Goal: Task Accomplishment & Management: Complete application form

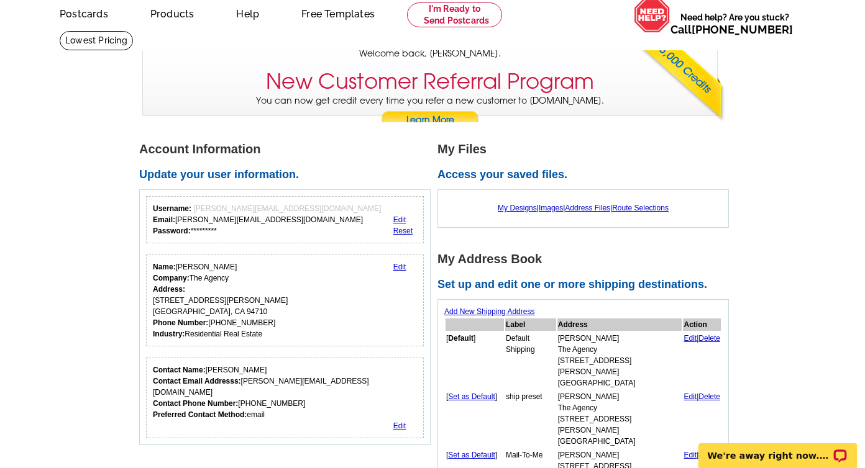
scroll to position [73, 0]
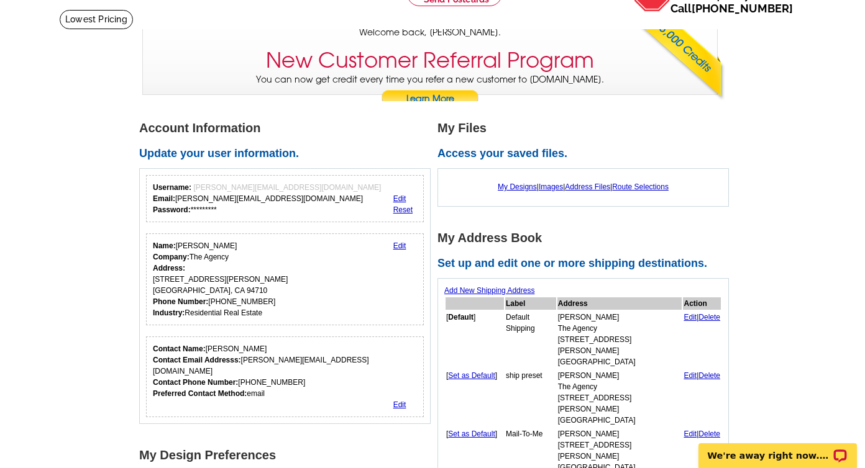
click at [683, 319] on link "Edit" at bounding box center [689, 317] width 13 height 9
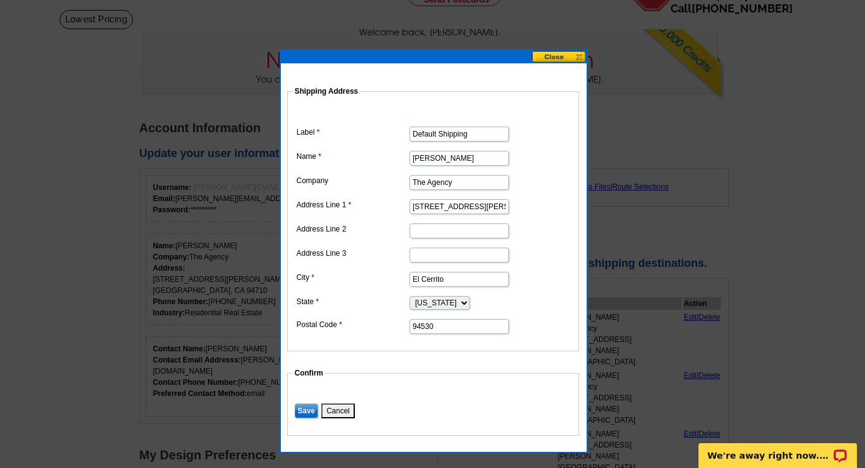
click at [424, 210] on input "[STREET_ADDRESS][PERSON_NAME]" at bounding box center [458, 206] width 99 height 15
click at [424, 210] on input "234 ramona Avenue" at bounding box center [458, 206] width 99 height 15
type input "1619 Shattuck Ave"
click at [428, 284] on input "El Cerrito" at bounding box center [458, 279] width 99 height 15
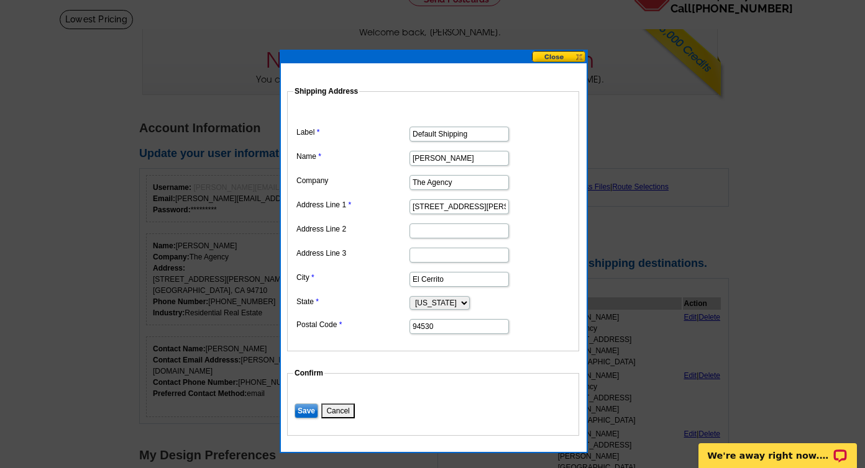
scroll to position [0, 0]
click at [428, 284] on input "El Cerrito" at bounding box center [458, 279] width 99 height 15
type input "Berkeley"
click at [430, 322] on input "94530" at bounding box center [458, 326] width 99 height 15
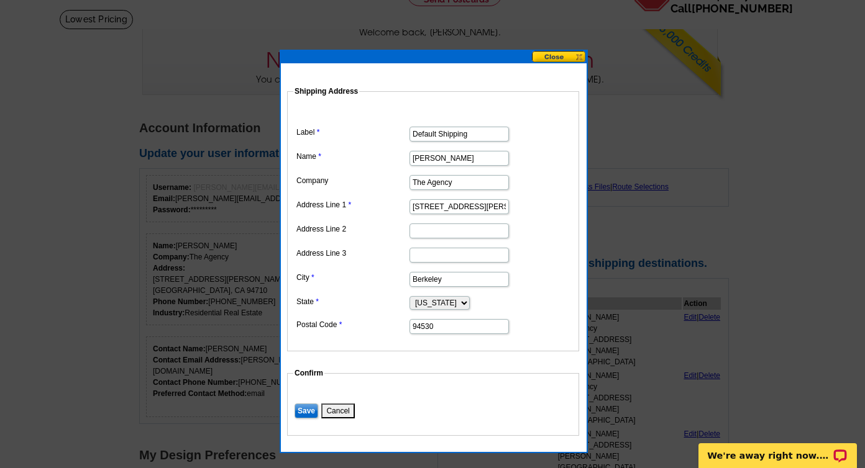
click at [430, 322] on input "94530" at bounding box center [458, 326] width 99 height 15
type input "94709"
click at [307, 412] on input "Save" at bounding box center [306, 411] width 24 height 15
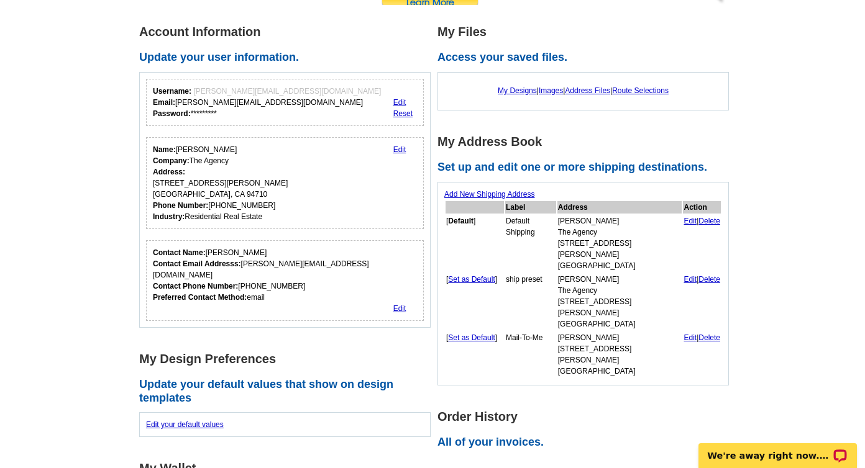
scroll to position [171, 0]
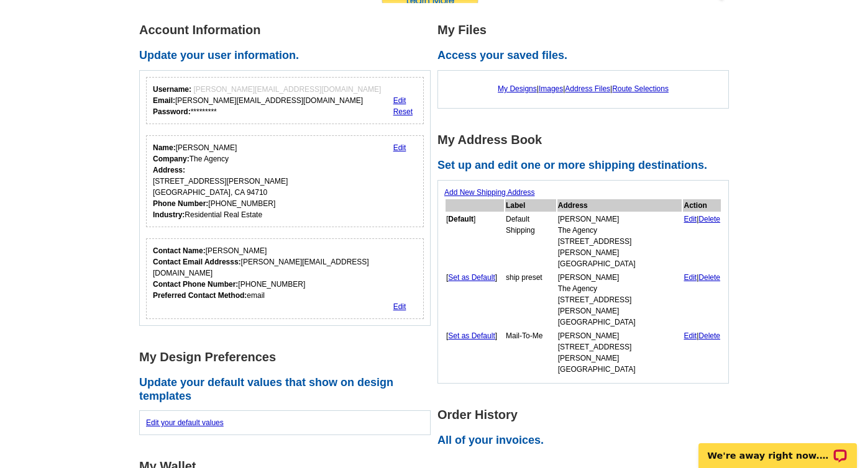
click at [683, 273] on link "Edit" at bounding box center [689, 277] width 13 height 9
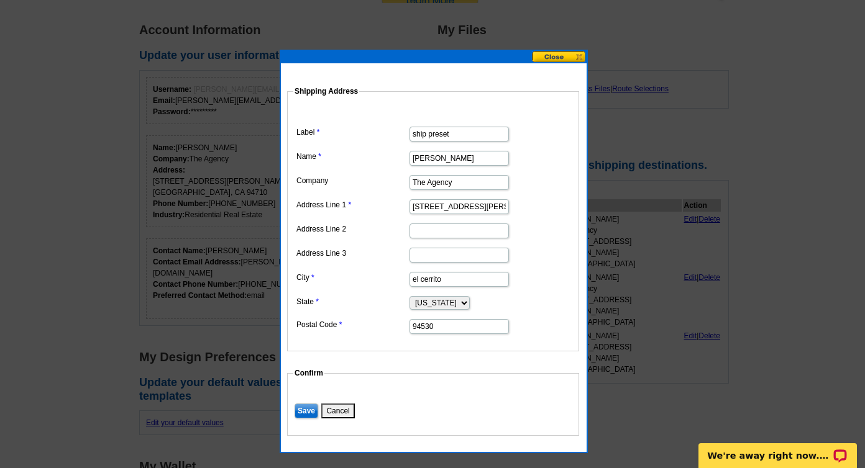
click at [429, 208] on input "234 ramona avenue" at bounding box center [458, 206] width 99 height 15
type input "1619 Shattuck Ave"
click at [450, 284] on input "el cerrito" at bounding box center [458, 279] width 99 height 15
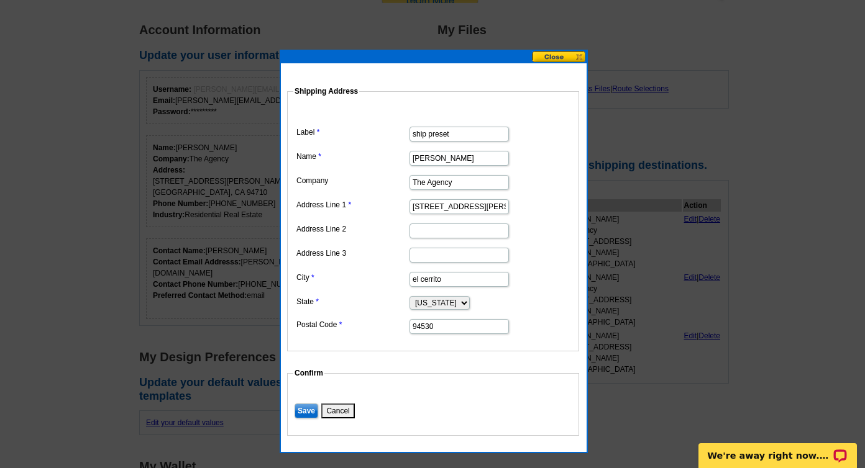
click at [450, 284] on input "el cerrito" at bounding box center [458, 279] width 99 height 15
type input "Berkeley"
click at [432, 318] on dd "94530" at bounding box center [433, 325] width 280 height 19
click at [432, 319] on input "94530" at bounding box center [458, 326] width 99 height 15
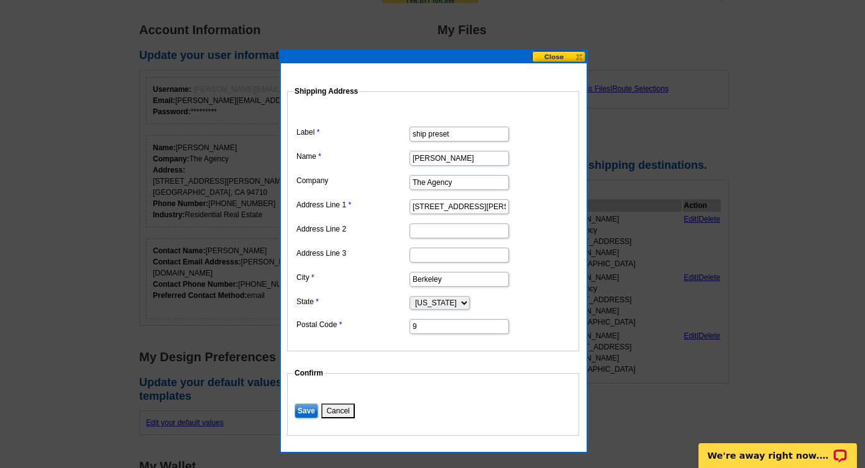
type input "94709"
click at [307, 414] on input "Save" at bounding box center [306, 411] width 24 height 15
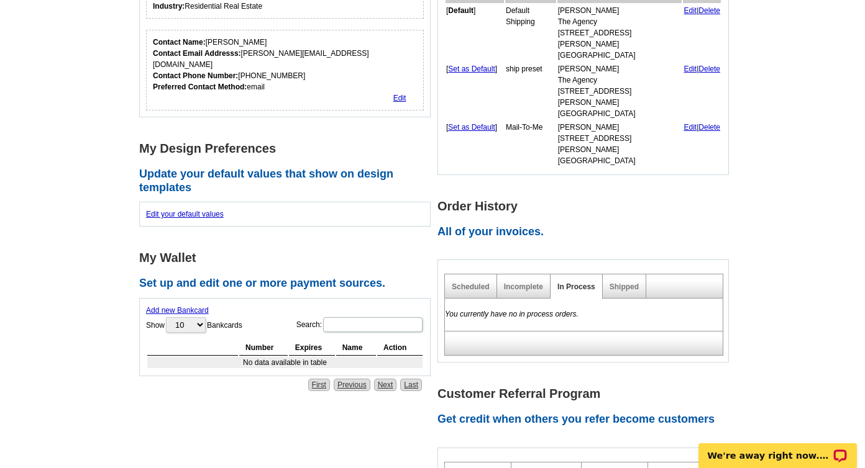
scroll to position [384, 0]
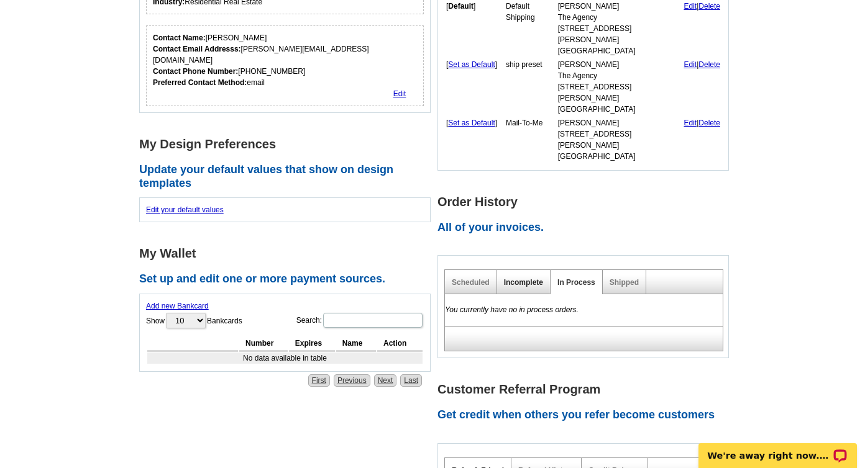
click at [527, 278] on link "Incomplete" at bounding box center [523, 282] width 39 height 9
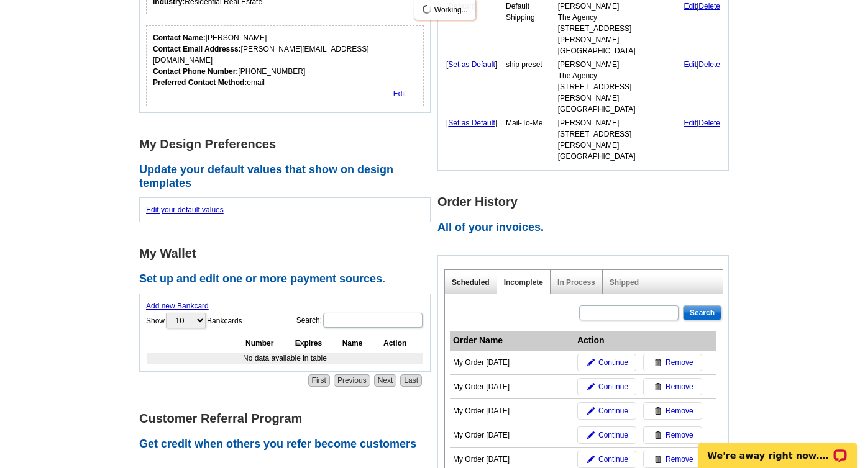
click at [480, 278] on link "Scheduled" at bounding box center [471, 282] width 38 height 9
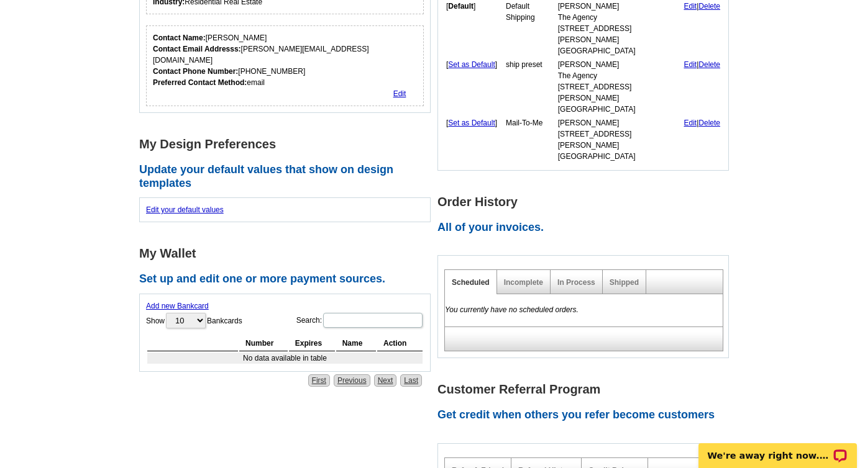
click at [523, 270] on div "Incomplete" at bounding box center [523, 282] width 53 height 24
click at [623, 278] on link "Shipped" at bounding box center [623, 282] width 29 height 9
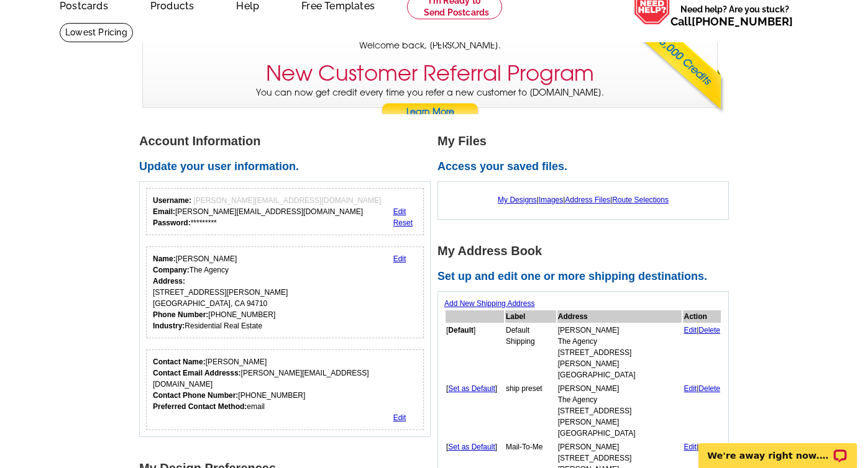
scroll to position [0, 0]
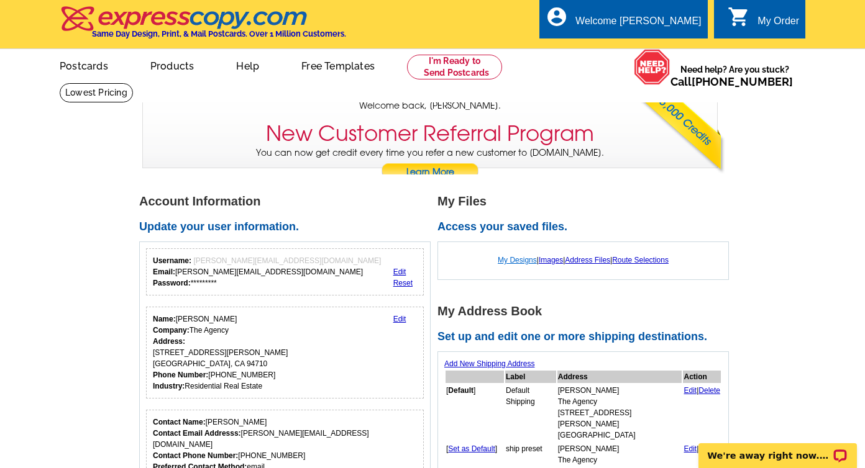
click at [503, 260] on link "My Designs" at bounding box center [517, 260] width 39 height 9
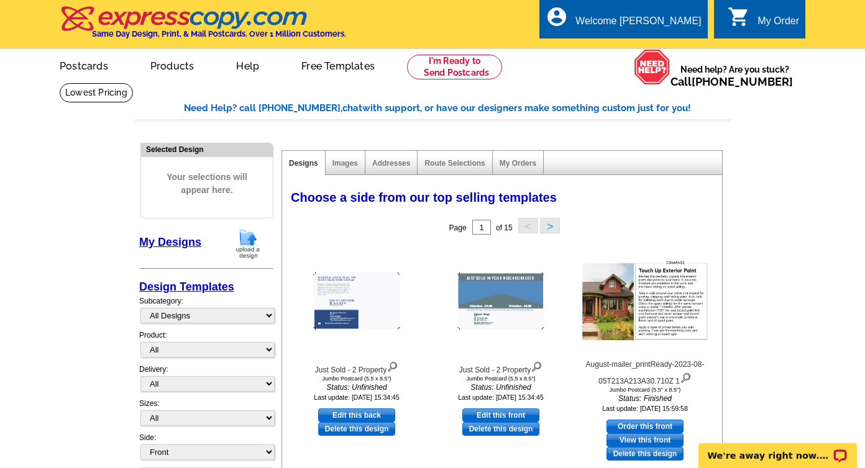
click at [246, 242] on img at bounding box center [248, 244] width 32 height 32
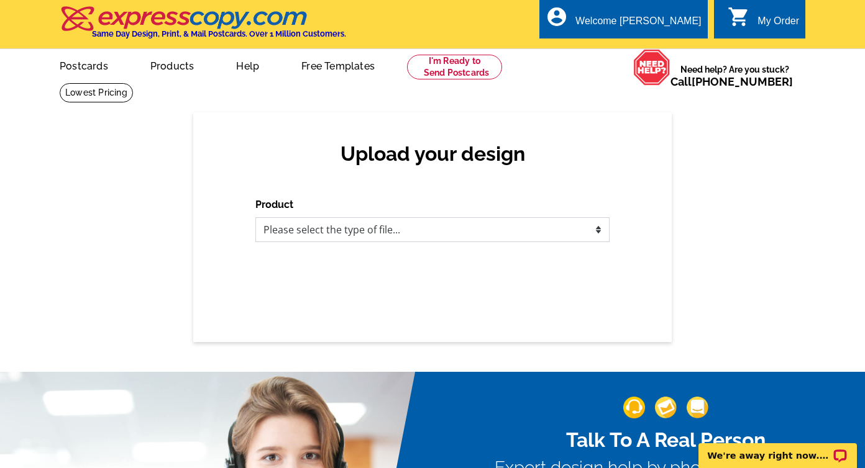
click at [539, 229] on select "Please select the type of file... Postcards Business Cards Letters and flyers G…" at bounding box center [432, 229] width 354 height 25
select select "1"
click at [255, 217] on select "Please select the type of file... Postcards Business Cards Letters and flyers G…" at bounding box center [432, 229] width 354 height 25
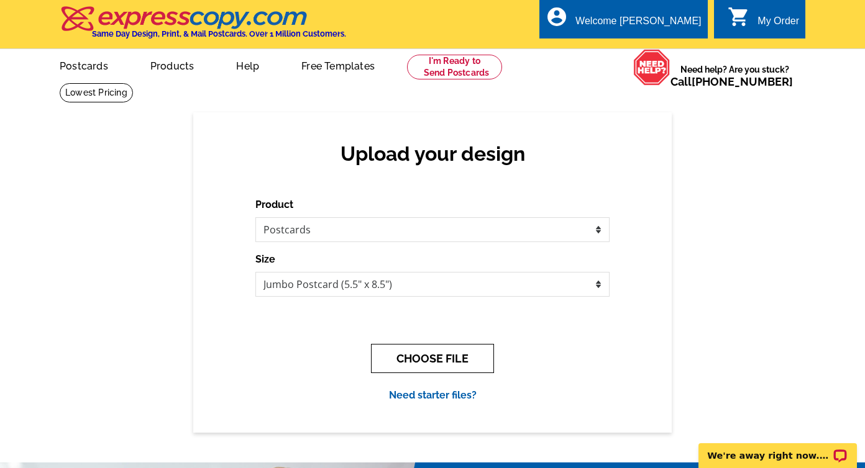
click at [440, 358] on button "CHOOSE FILE" at bounding box center [432, 358] width 123 height 29
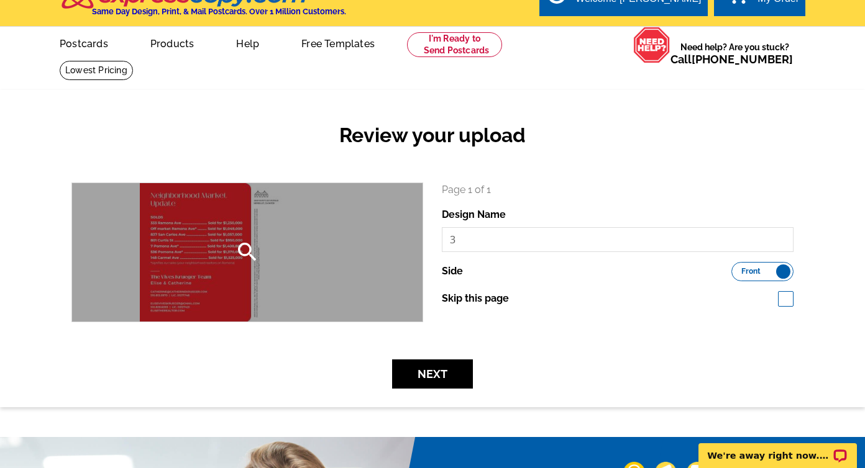
scroll to position [25, 0]
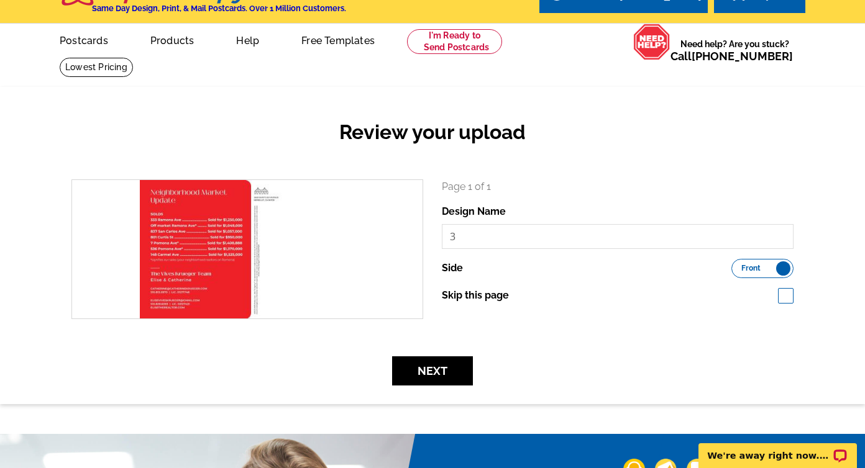
click at [780, 268] on label "Front Back" at bounding box center [762, 268] width 62 height 19
click at [737, 265] on input "Front Back" at bounding box center [737, 265] width 0 height 0
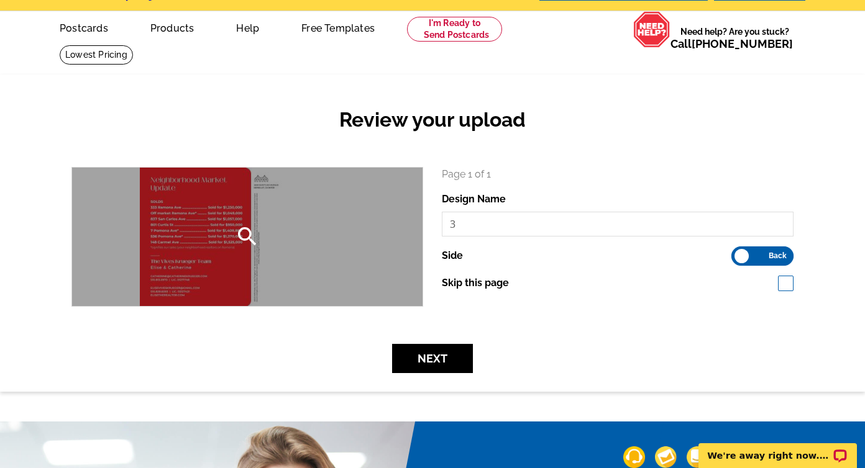
scroll to position [40, 0]
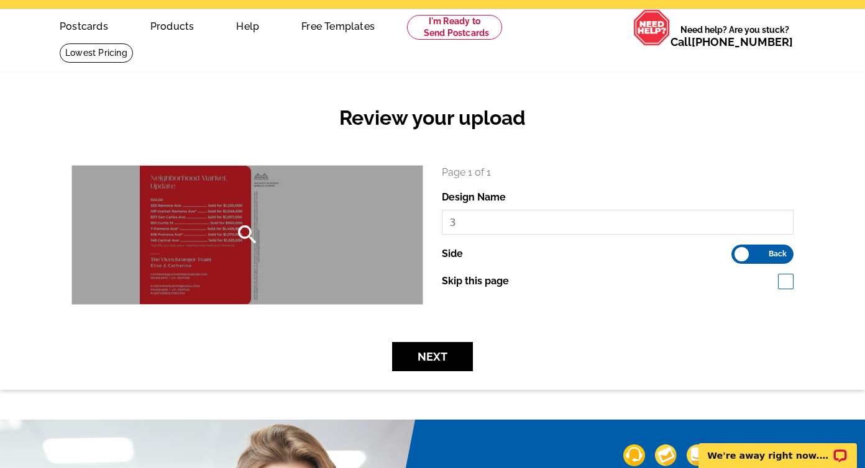
click at [327, 246] on div "search" at bounding box center [247, 235] width 350 height 139
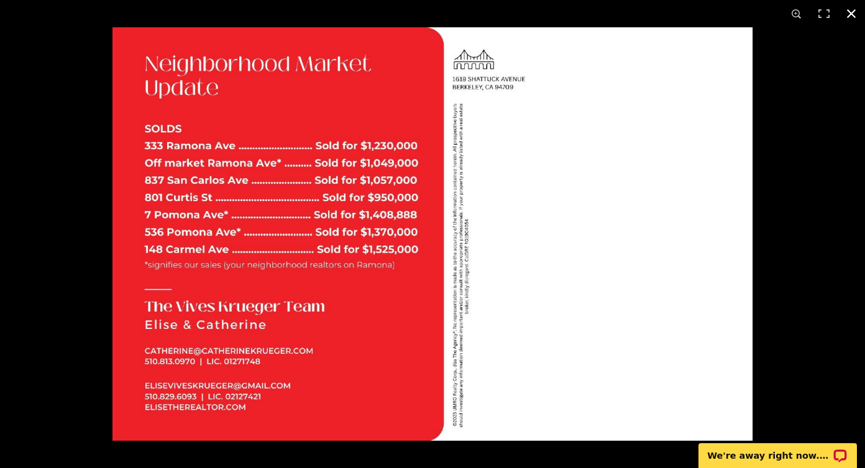
click at [774, 229] on div at bounding box center [544, 261] width 865 height 468
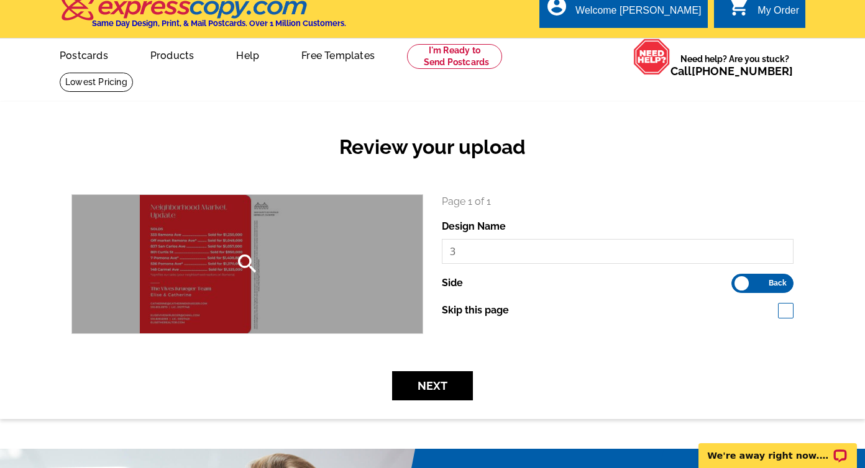
scroll to position [9, 0]
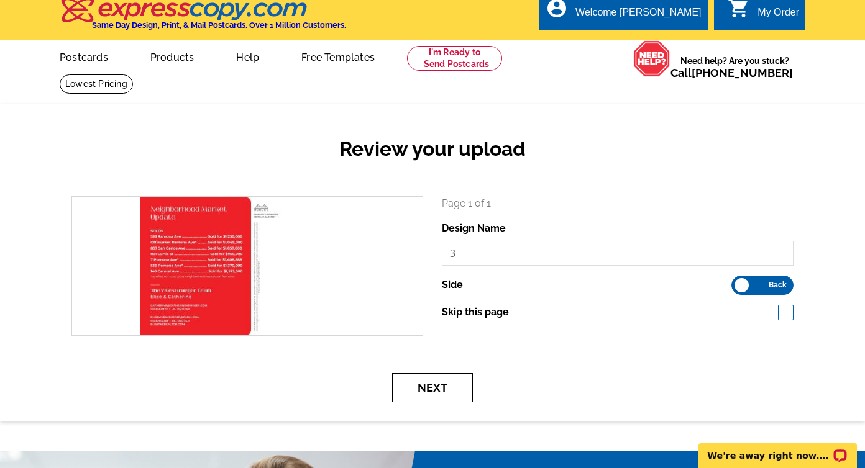
click at [442, 381] on button "Next" at bounding box center [432, 387] width 81 height 29
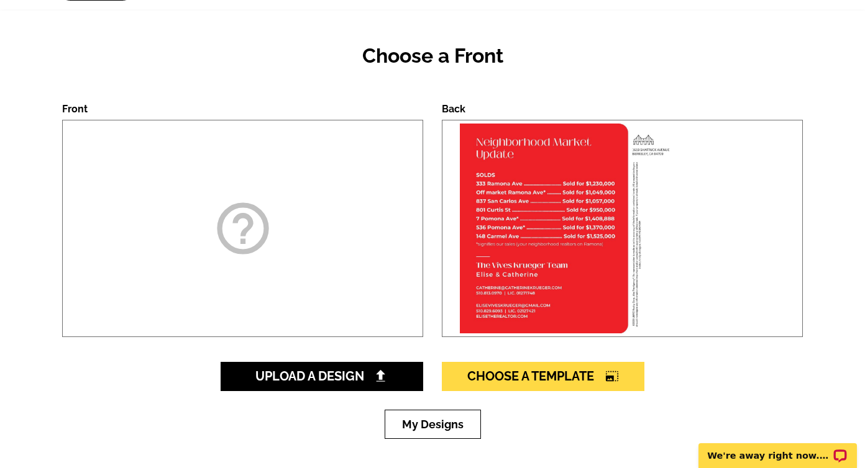
scroll to position [103, 0]
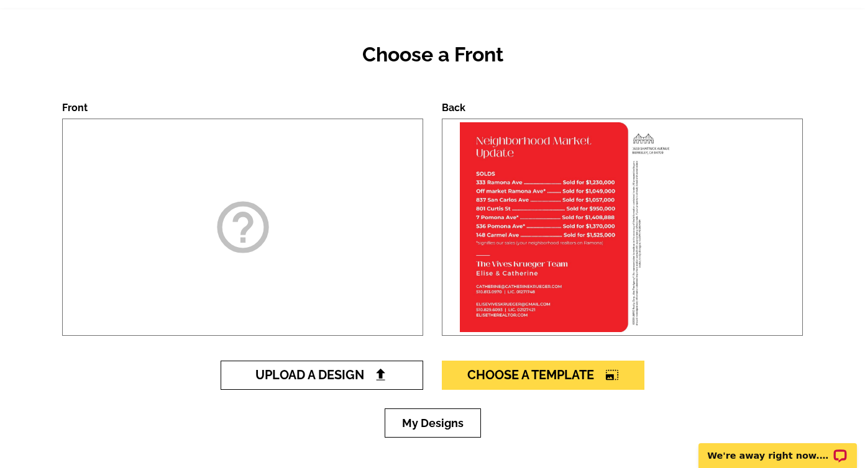
click at [257, 374] on span "Upload A Design" at bounding box center [322, 375] width 134 height 15
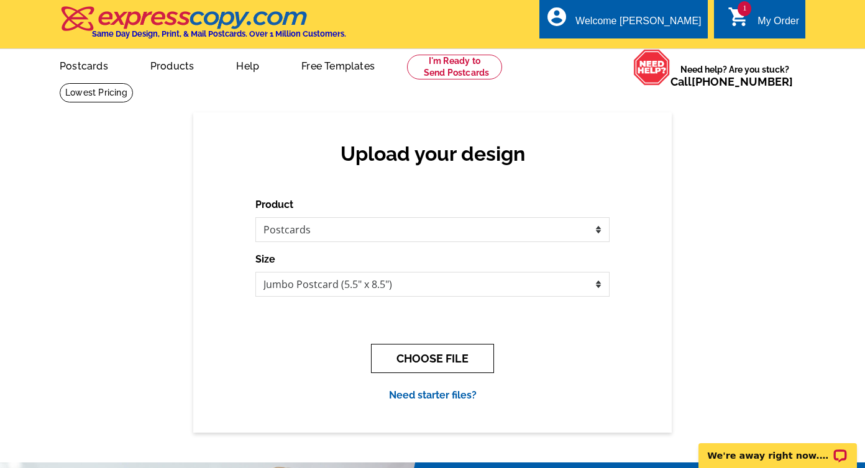
click at [416, 352] on button "CHOOSE FILE" at bounding box center [432, 358] width 123 height 29
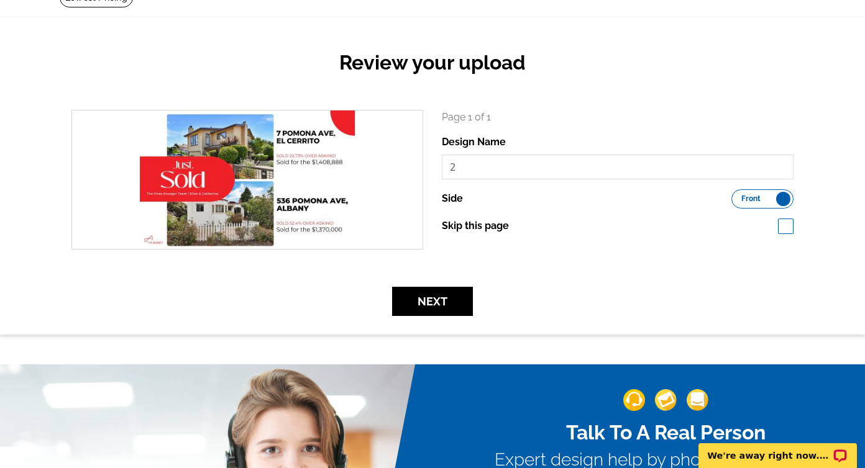
scroll to position [100, 0]
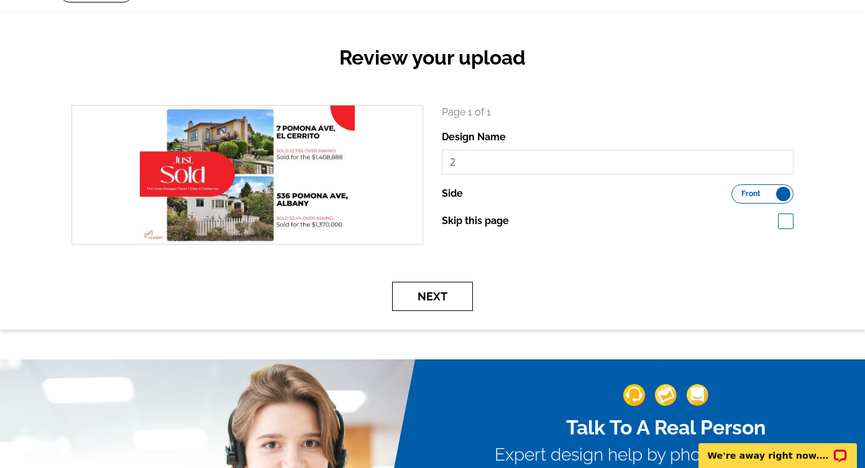
click at [427, 298] on button "Next" at bounding box center [432, 296] width 81 height 29
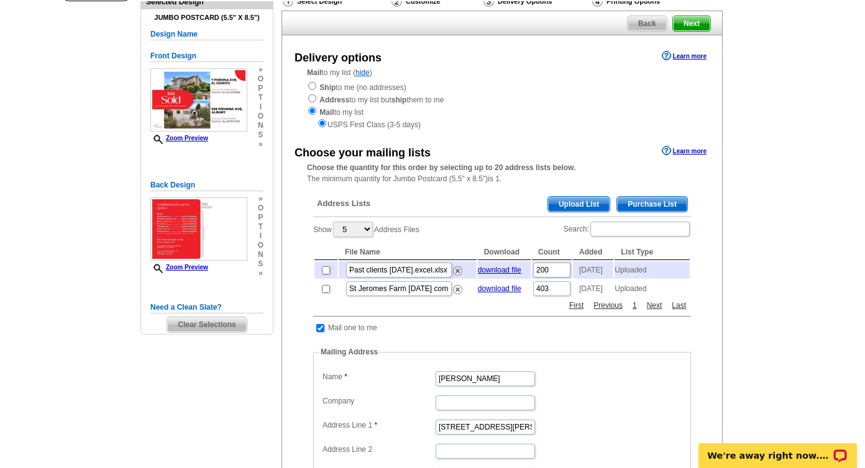
scroll to position [156, 0]
